Goal: Information Seeking & Learning: Learn about a topic

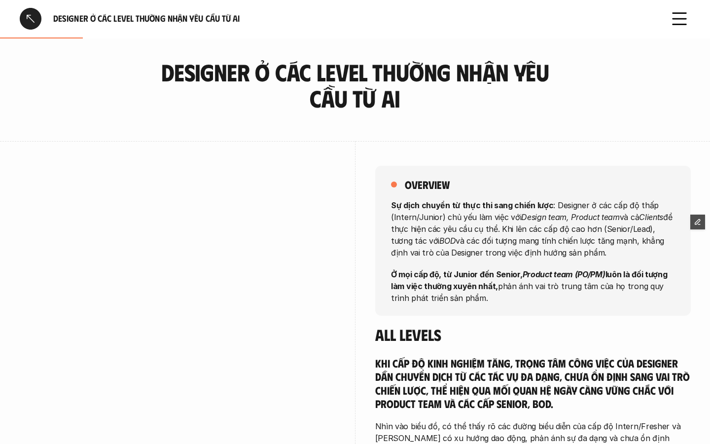
scroll to position [1611, 0]
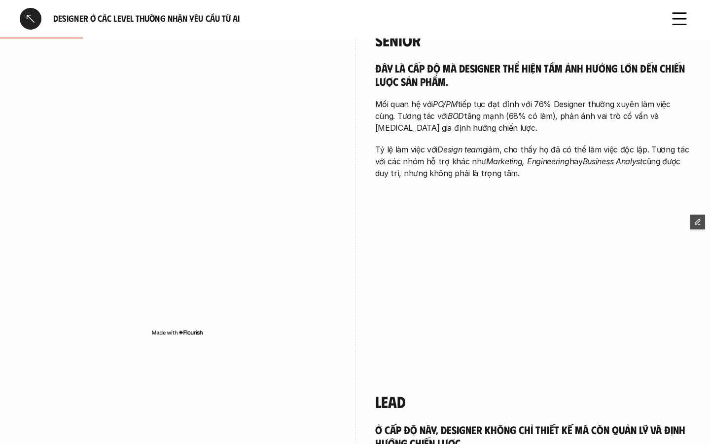
click at [33, 16] on div at bounding box center [31, 19] width 22 height 22
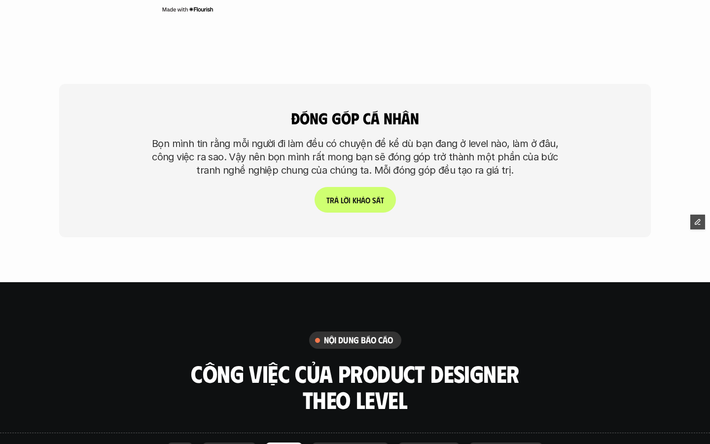
scroll to position [1678, 0]
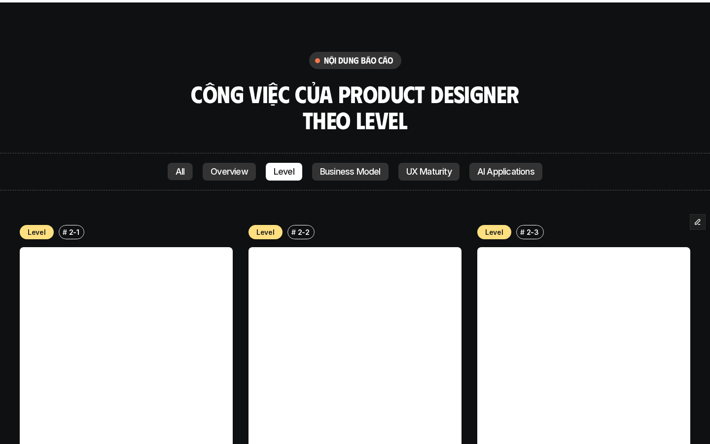
scroll to position [1969, 0]
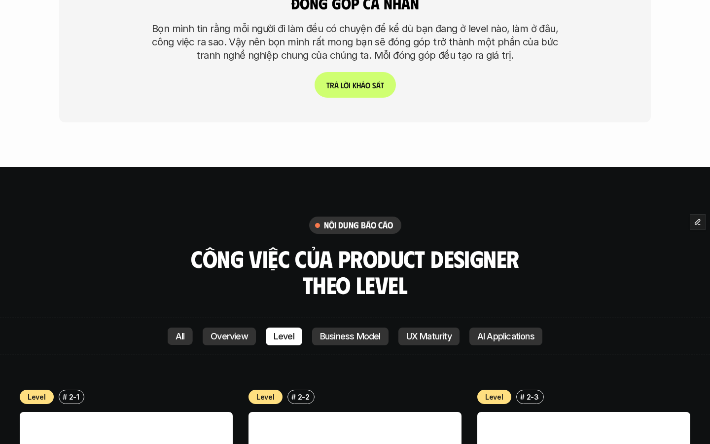
click at [214, 339] on p "Overview" at bounding box center [229, 336] width 37 height 10
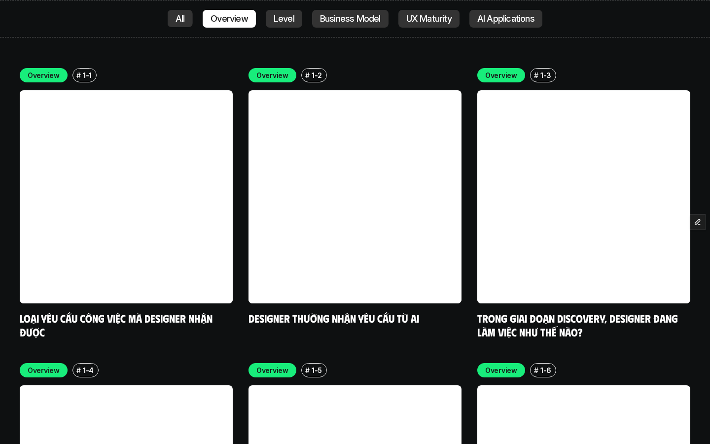
scroll to position [2290, 0]
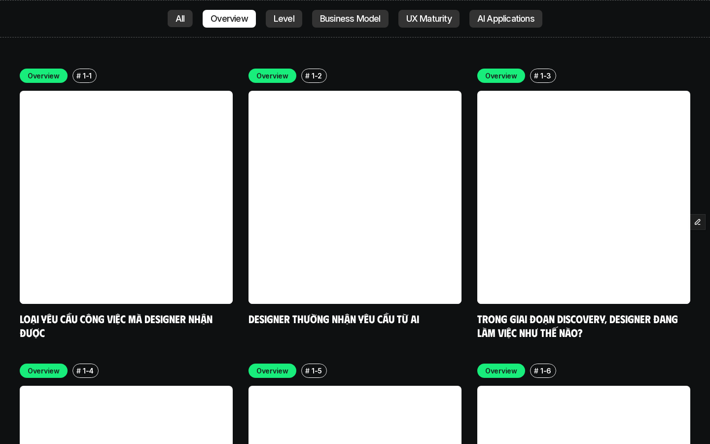
click at [113, 256] on link at bounding box center [126, 197] width 213 height 213
click at [190, 256] on link at bounding box center [126, 197] width 213 height 213
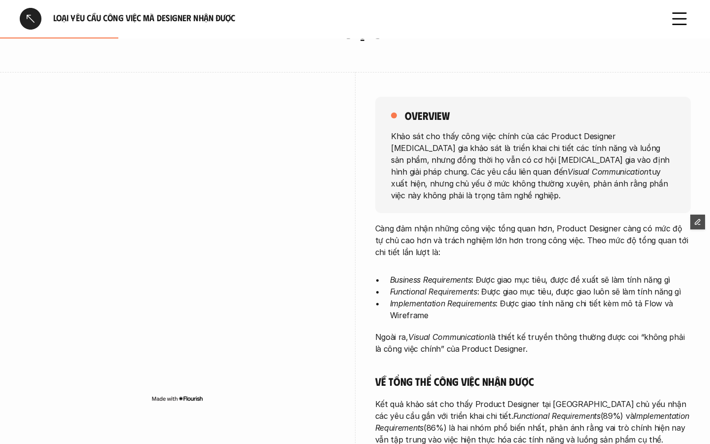
scroll to position [70, 0]
click at [31, 20] on div at bounding box center [31, 19] width 22 height 22
